Goal: Task Accomplishment & Management: Manage account settings

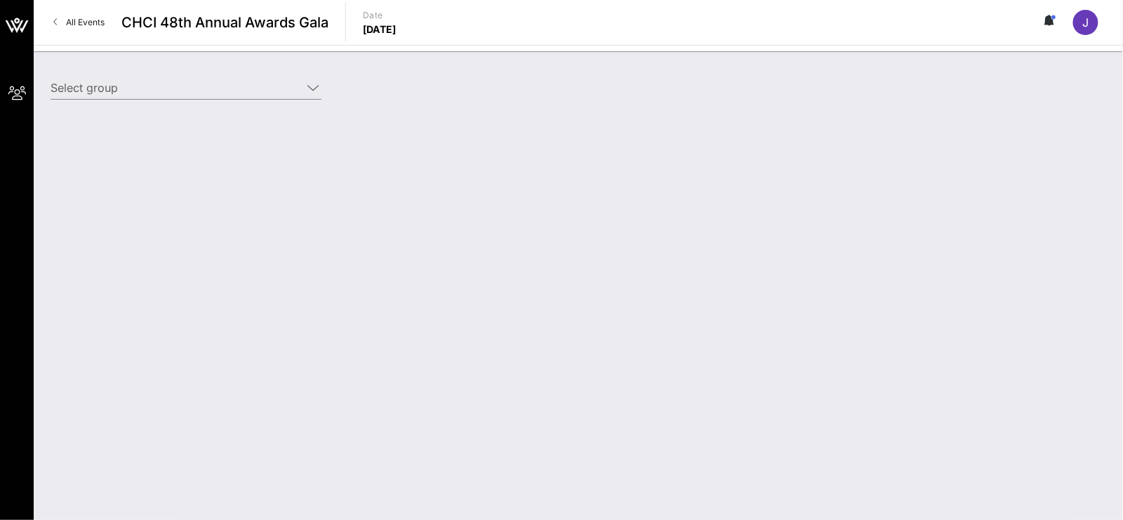
type input "Mastercard (Mastercard) [[PERSON_NAME], [PERSON_NAME][EMAIL_ADDRESS][DOMAIN_NAM…"
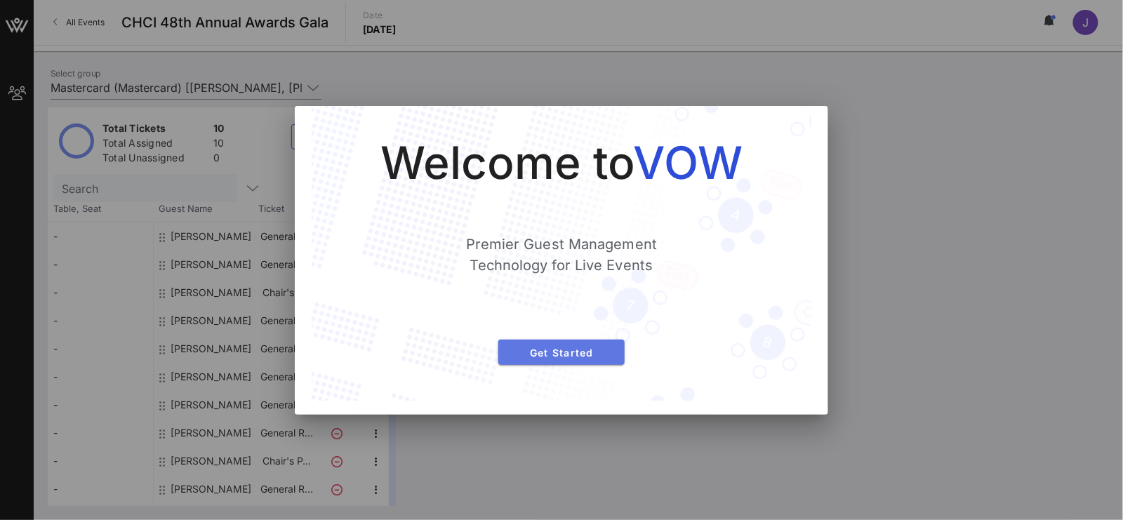
click at [572, 355] on span "Get Started" at bounding box center [561, 353] width 104 height 12
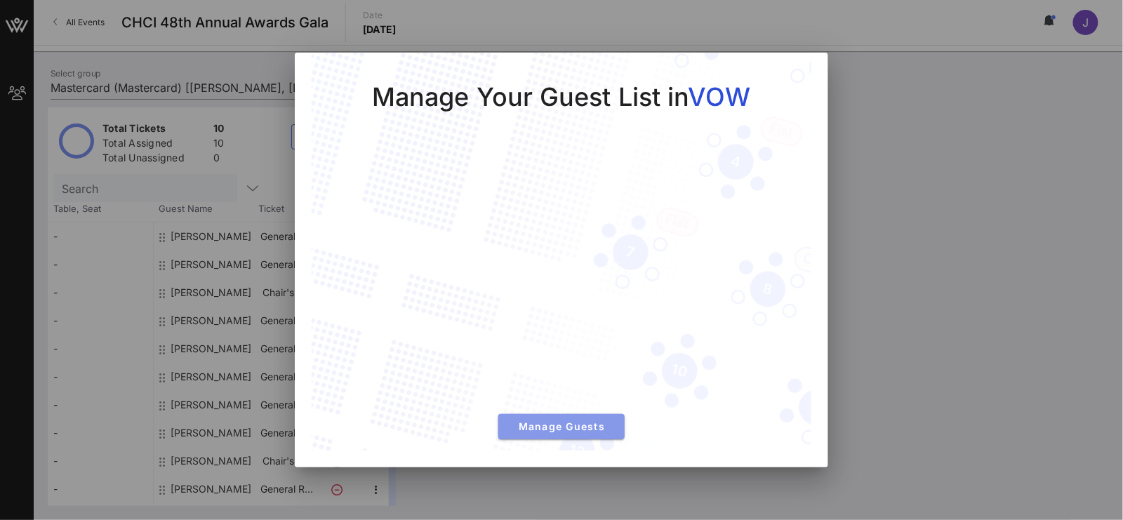
click at [610, 427] on span "Manage Guests" at bounding box center [561, 426] width 104 height 12
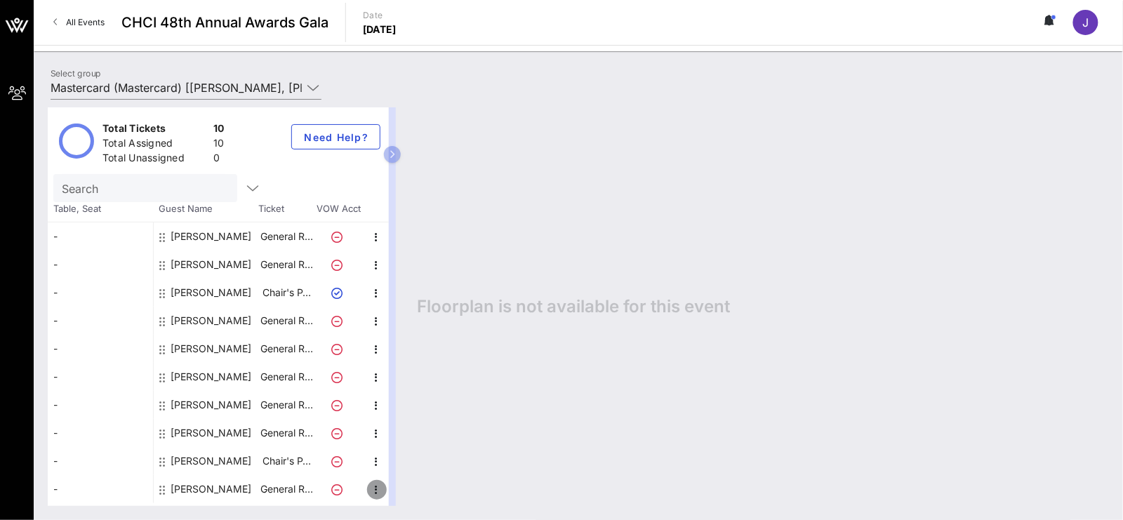
click at [377, 487] on icon "button" at bounding box center [376, 489] width 17 height 17
click at [413, 464] on div "Edit" at bounding box center [411, 469] width 28 height 11
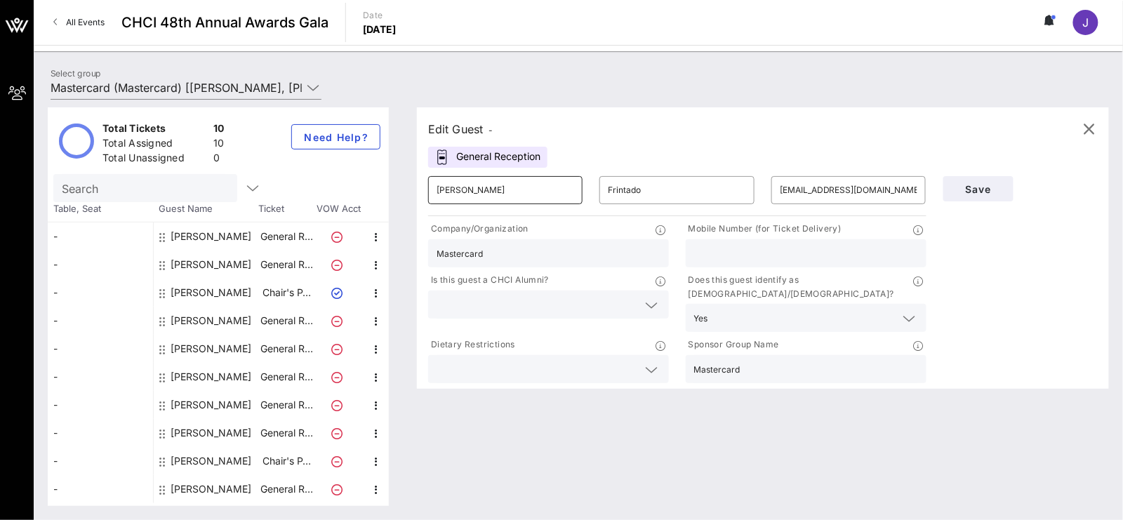
click at [483, 192] on input "[PERSON_NAME]" at bounding box center [505, 190] width 138 height 22
drag, startPoint x: 483, startPoint y: 192, endPoint x: 400, endPoint y: 187, distance: 83.0
click at [403, 187] on div "Edit Guest - General Reception ​ [PERSON_NAME] ​ Frintado ​ [EMAIL_ADDRESS][DOM…" at bounding box center [756, 306] width 706 height 399
paste input "[PERSON_NAME]"
drag, startPoint x: 711, startPoint y: 192, endPoint x: 573, endPoint y: 190, distance: 138.2
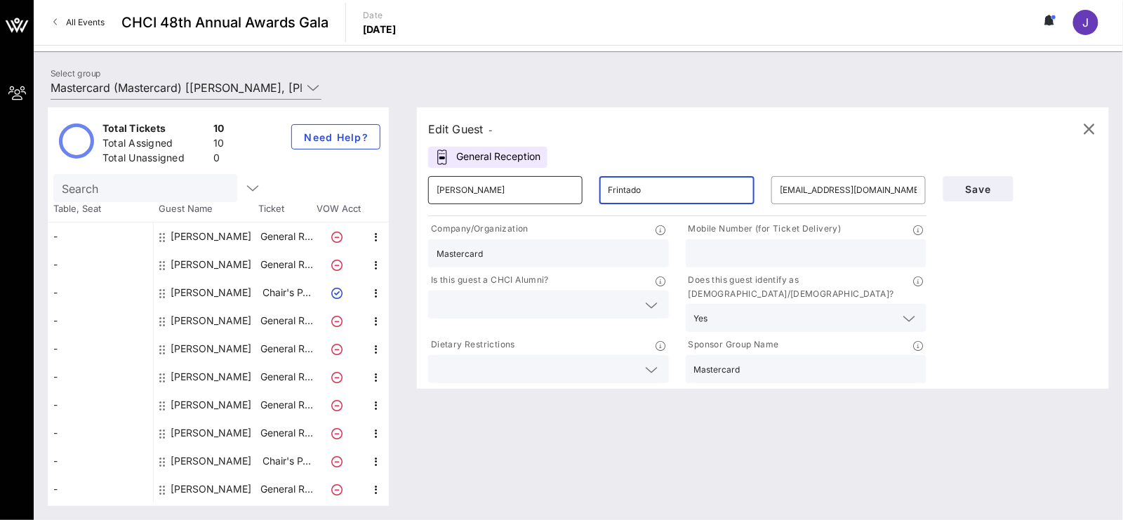
click at [573, 190] on div "​ [PERSON_NAME] ​ Frintado ​ [EMAIL_ADDRESS][DOMAIN_NAME]" at bounding box center [677, 190] width 515 height 45
paste input "[PERSON_NAME]"
type input "[PERSON_NAME]"
drag, startPoint x: 662, startPoint y: 192, endPoint x: 606, endPoint y: 191, distance: 56.1
click at [606, 191] on div "​ Frintado" at bounding box center [676, 190] width 154 height 28
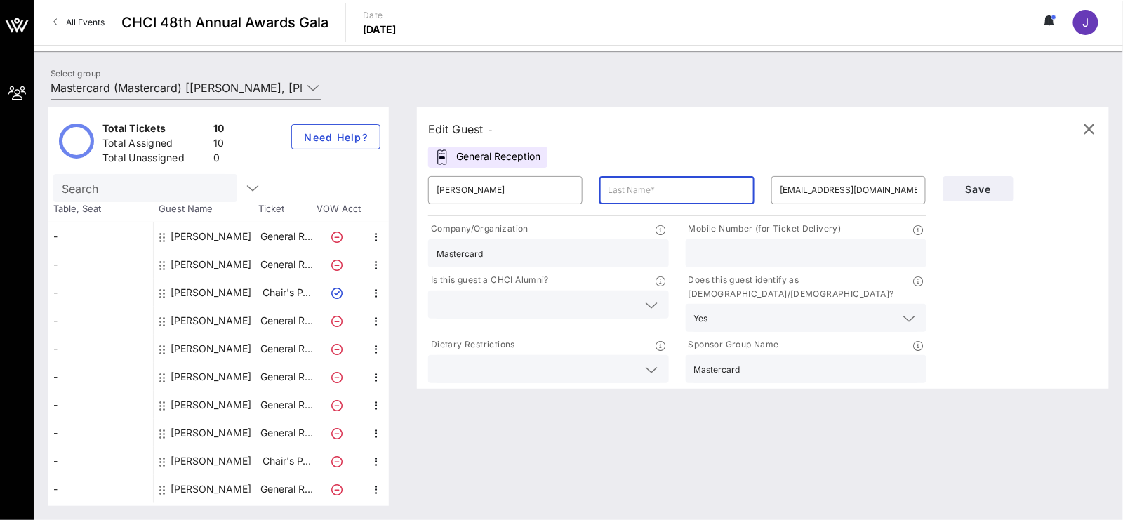
paste input "[PERSON_NAME]"
type input "[PERSON_NAME]"
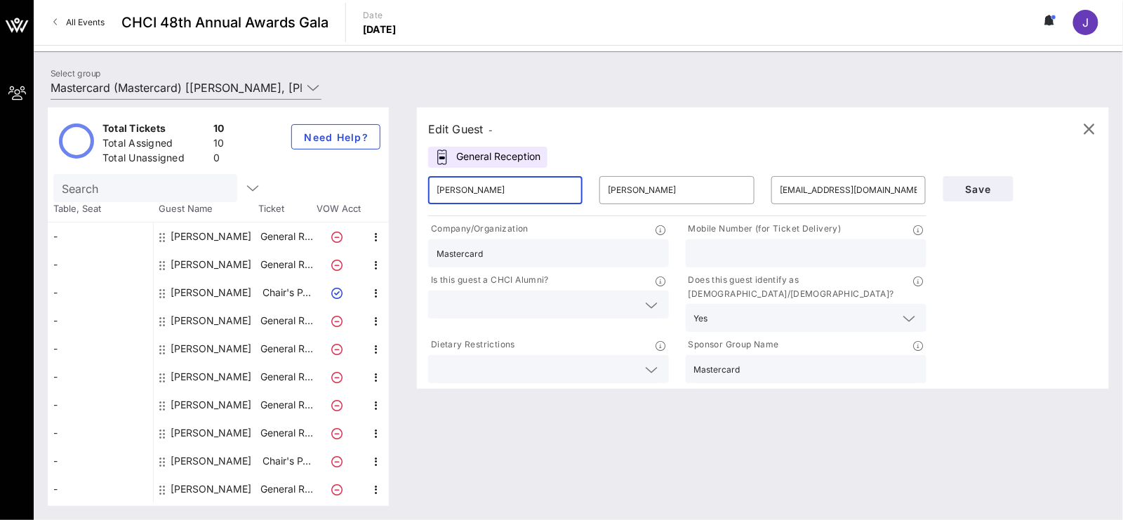
click at [529, 192] on input "[PERSON_NAME]" at bounding box center [505, 190] width 138 height 22
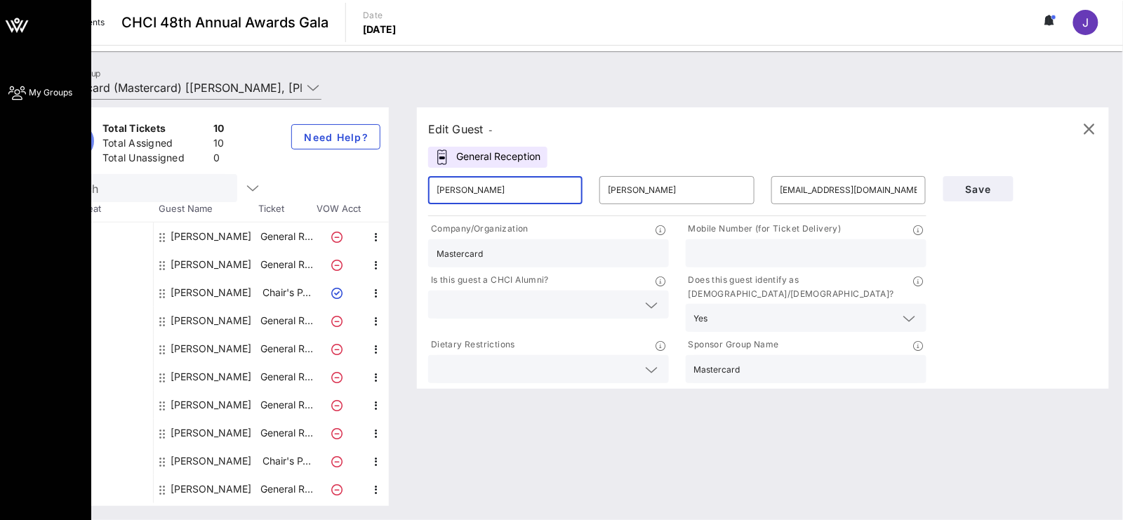
type input "[PERSON_NAME]"
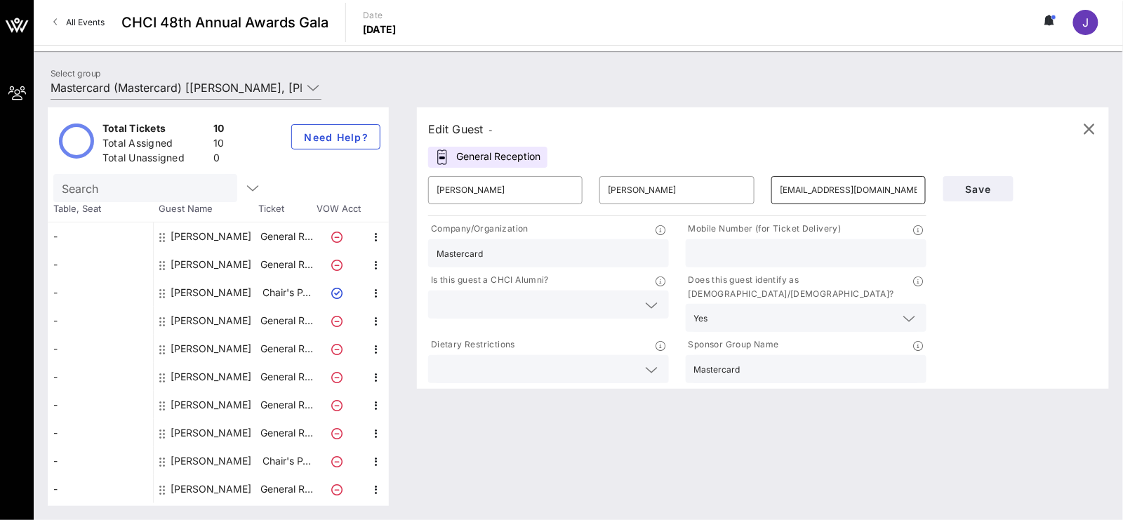
drag, startPoint x: 841, startPoint y: 192, endPoint x: 859, endPoint y: 189, distance: 17.8
click at [841, 192] on input "[EMAIL_ADDRESS][DOMAIN_NAME]" at bounding box center [849, 190] width 138 height 22
drag, startPoint x: 883, startPoint y: 187, endPoint x: 689, endPoint y: 180, distance: 194.5
click at [689, 180] on div "​ [PERSON_NAME] ​ [PERSON_NAME] ​ [EMAIL_ADDRESS][DOMAIN_NAME]" at bounding box center [677, 190] width 515 height 45
paste input "mailto:gbarcena@madisongr"
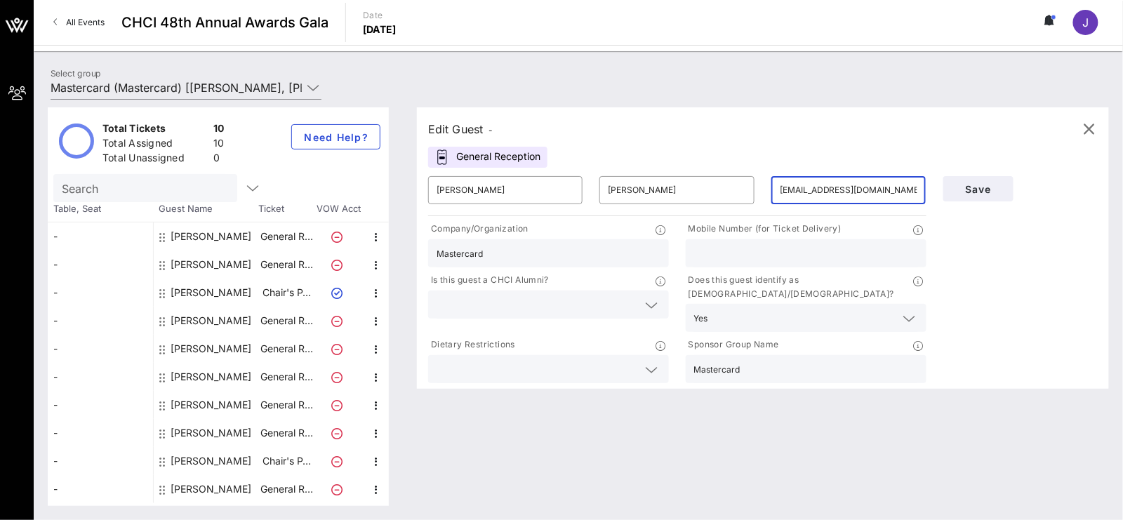
type input "[EMAIL_ADDRESS][DOMAIN_NAME]"
click at [779, 247] on input "text" at bounding box center [806, 253] width 224 height 18
type input "[PHONE_NUMBER]"
drag, startPoint x: 497, startPoint y: 251, endPoint x: 354, endPoint y: 227, distance: 145.2
click at [355, 227] on div "Total Tickets 10 Total Assigned 10 Total Unassigned 0 Need Help? Search Table, …" at bounding box center [578, 306] width 1061 height 399
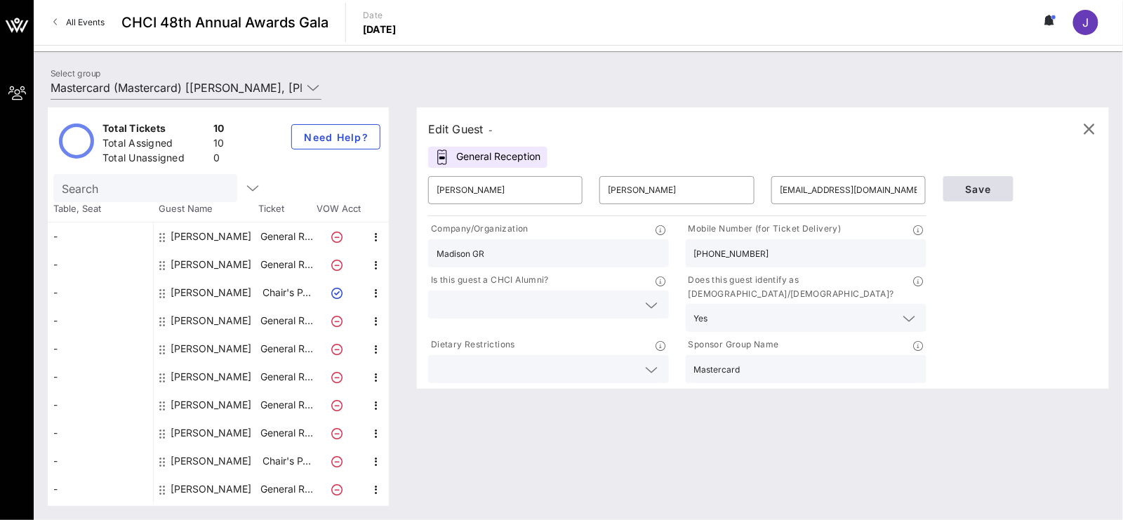
type input "Madison GR"
click at [994, 187] on span "Save" at bounding box center [978, 189] width 48 height 12
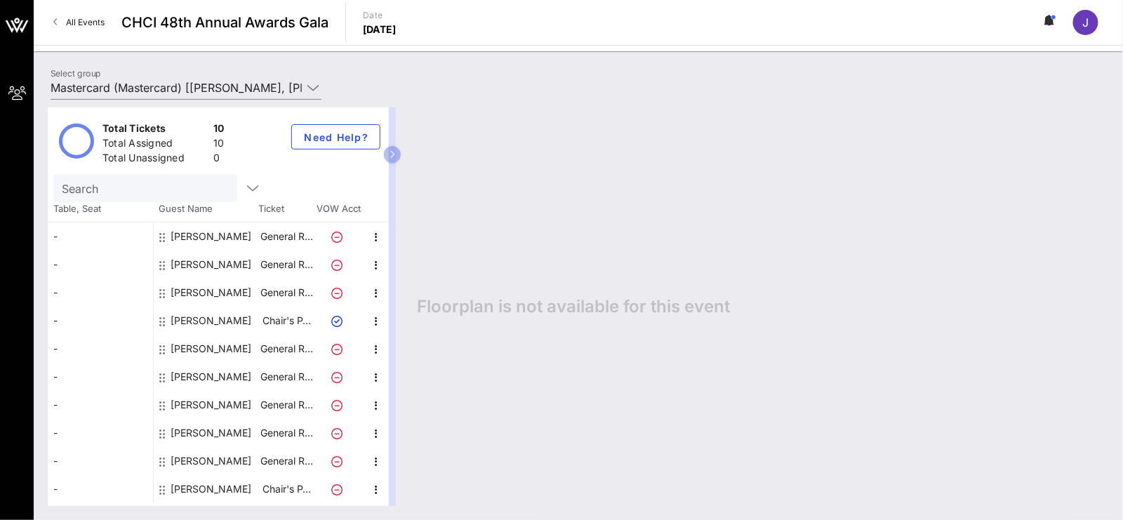
drag, startPoint x: 638, startPoint y: 203, endPoint x: 617, endPoint y: 232, distance: 35.1
click at [638, 203] on div "Floorplan is not available for this event" at bounding box center [756, 306] width 706 height 399
